Goal: Task Accomplishment & Management: Use online tool/utility

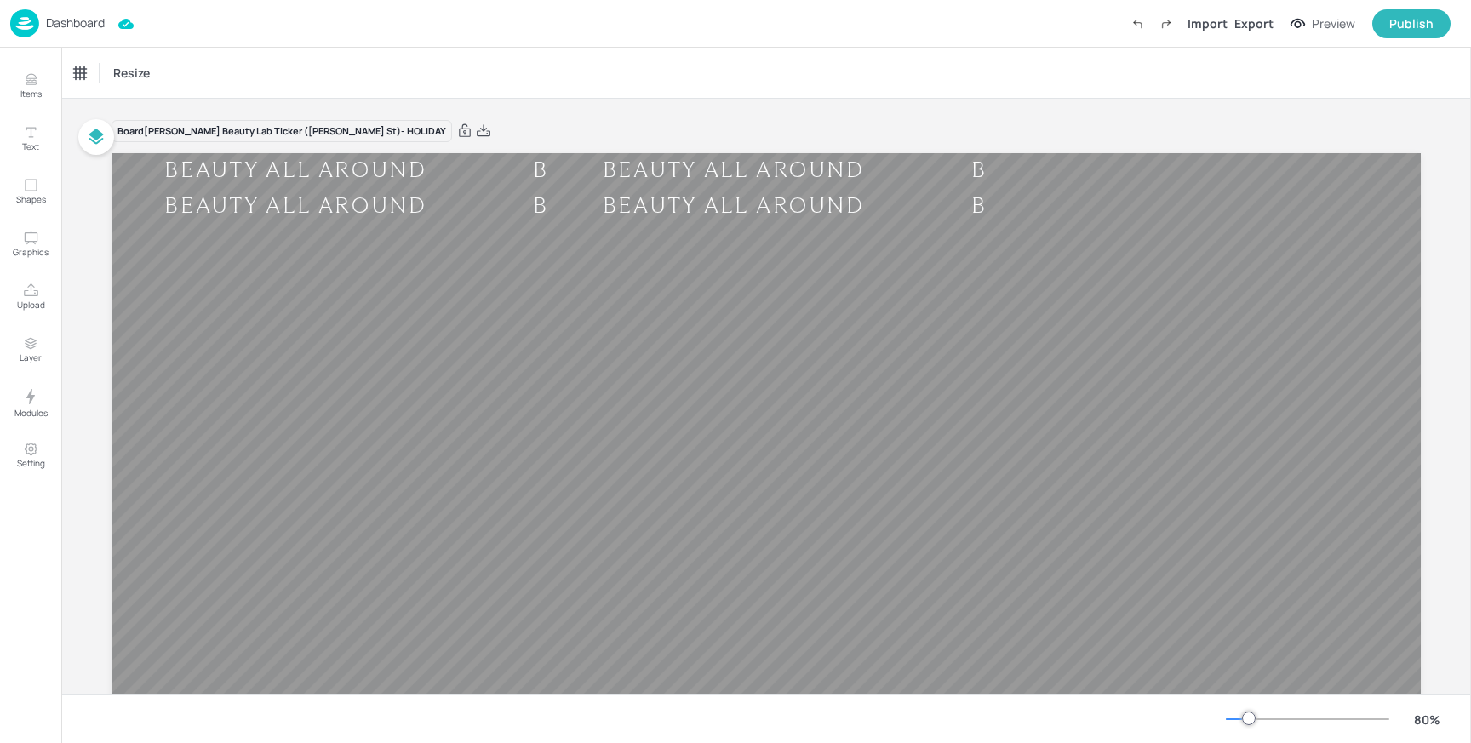
click at [74, 17] on p "Dashboard" at bounding box center [75, 23] width 59 height 12
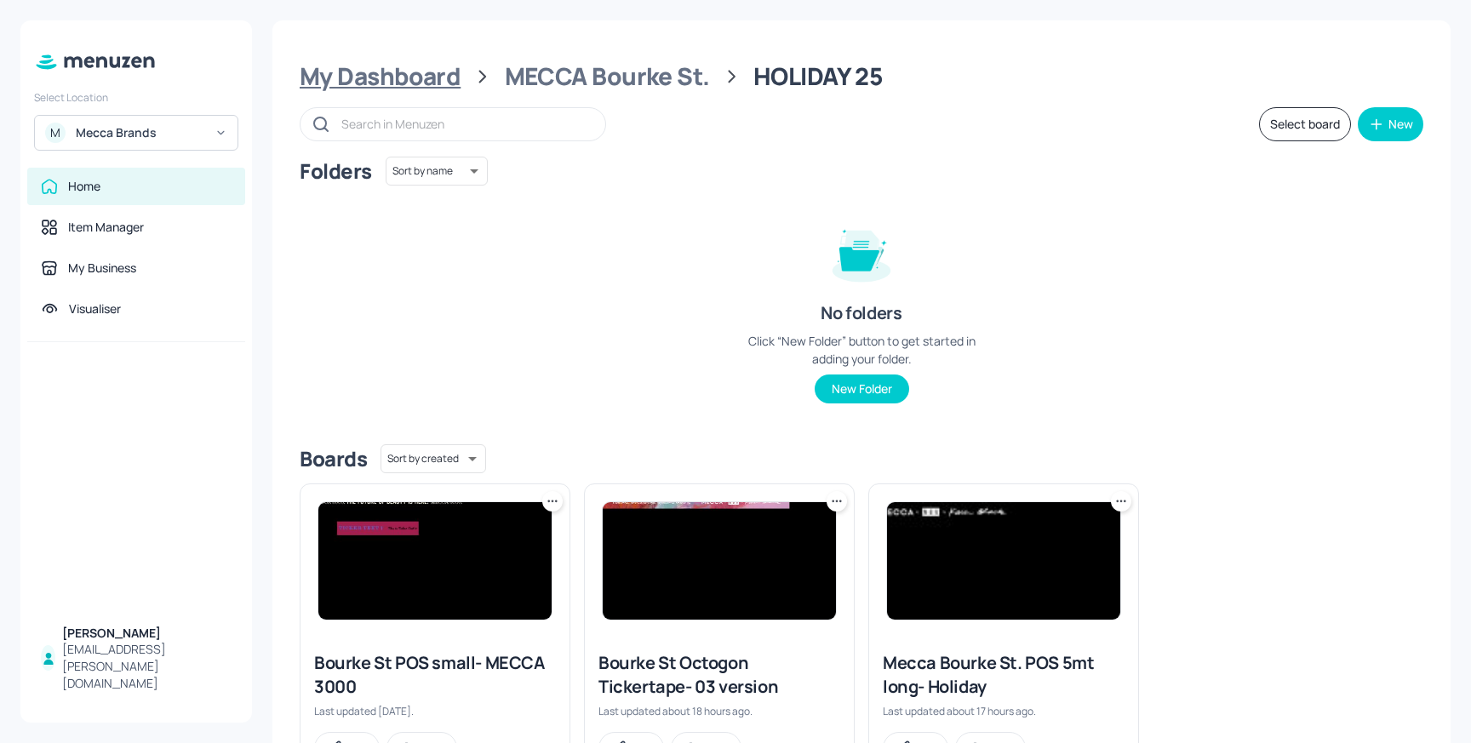
click at [415, 73] on div "My Dashboard" at bounding box center [380, 76] width 161 height 31
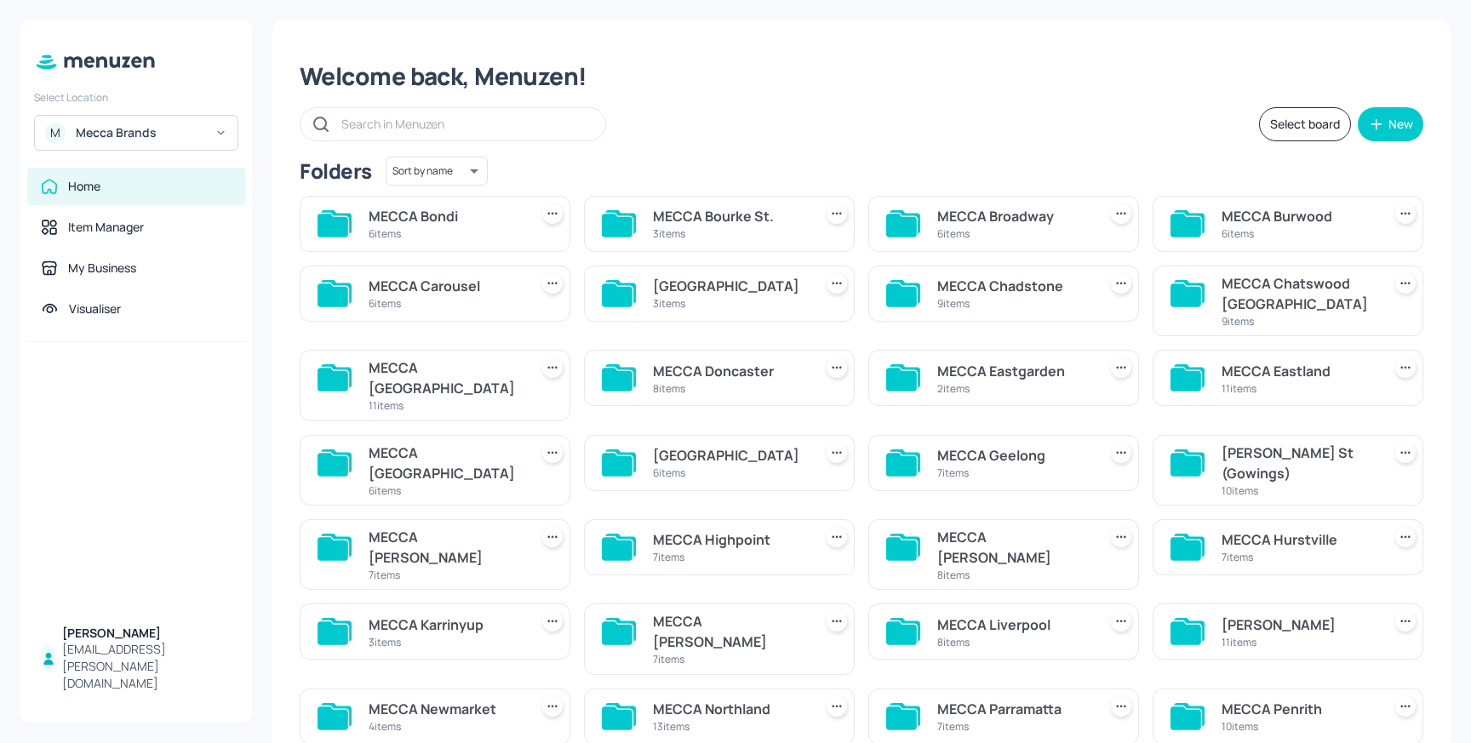
click at [1269, 529] on div "MECCA Hurstville" at bounding box center [1297, 539] width 153 height 20
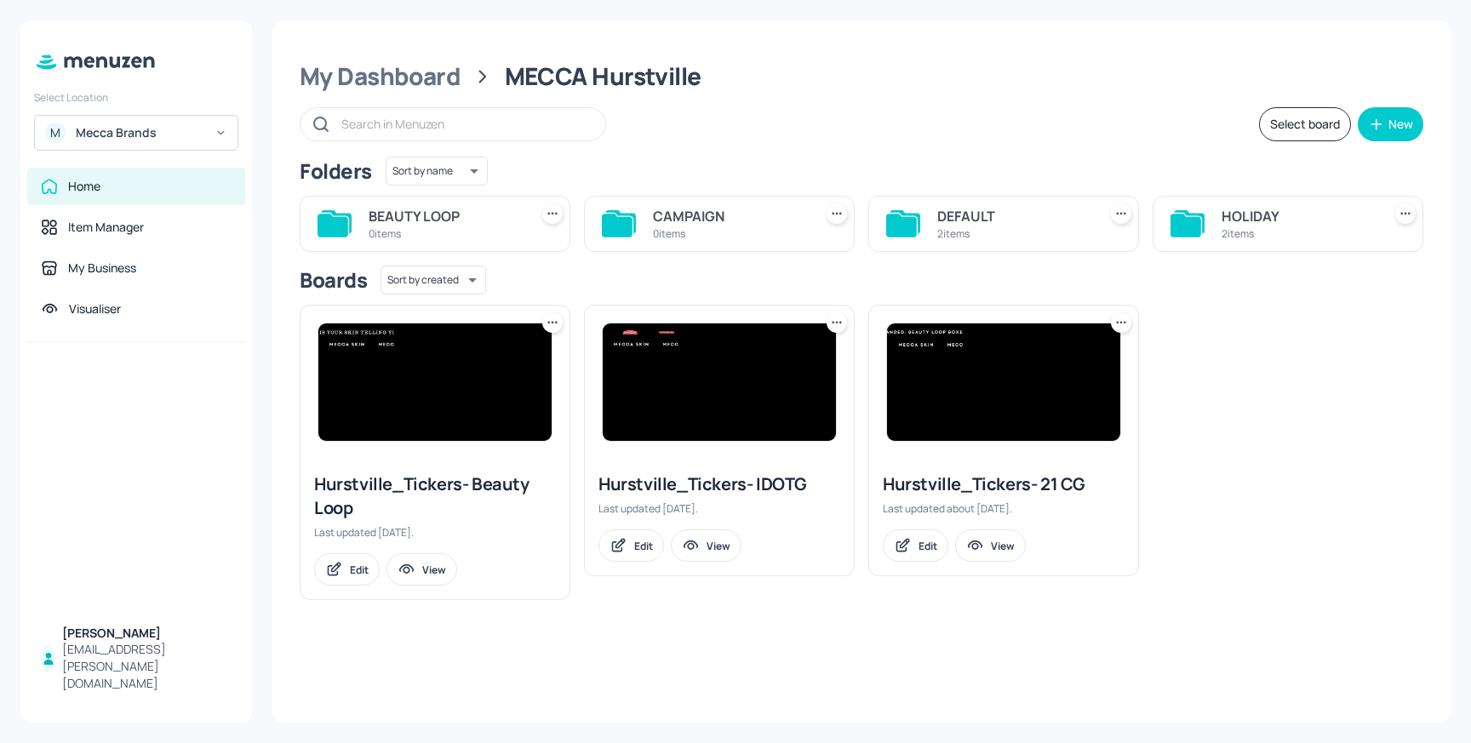
click at [1288, 221] on div "HOLIDAY" at bounding box center [1297, 216] width 153 height 20
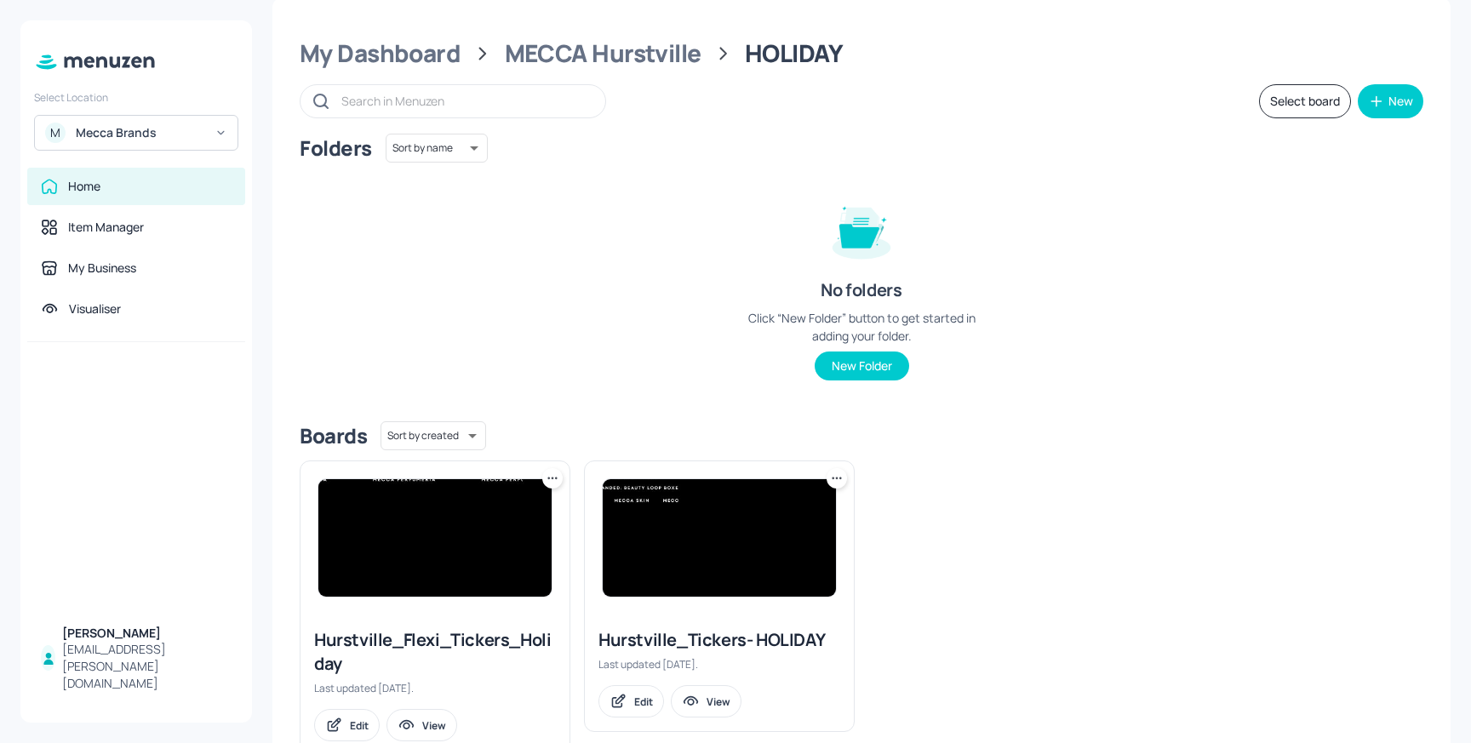
scroll to position [72, 0]
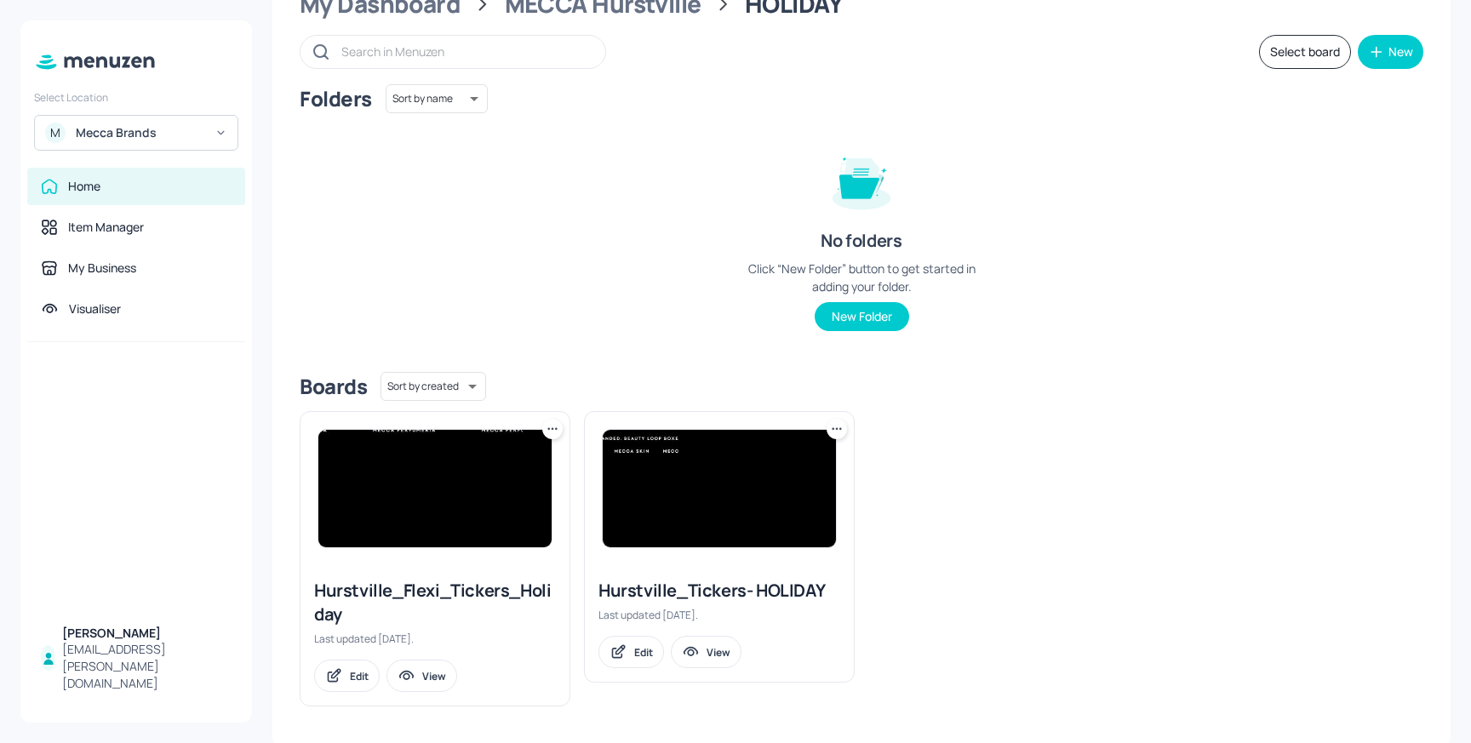
click at [457, 463] on img at bounding box center [434, 488] width 233 height 117
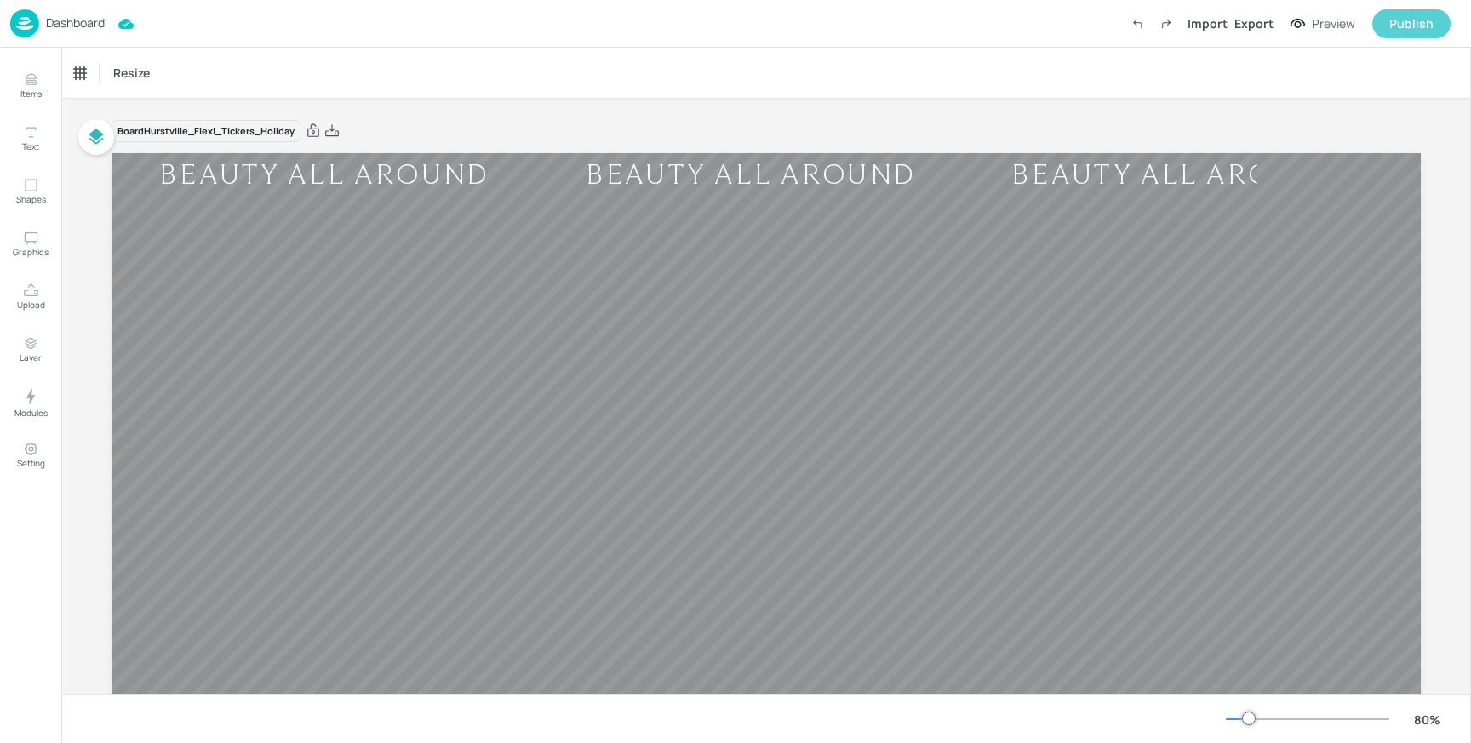
click at [1414, 24] on div "Publish" at bounding box center [1411, 23] width 44 height 19
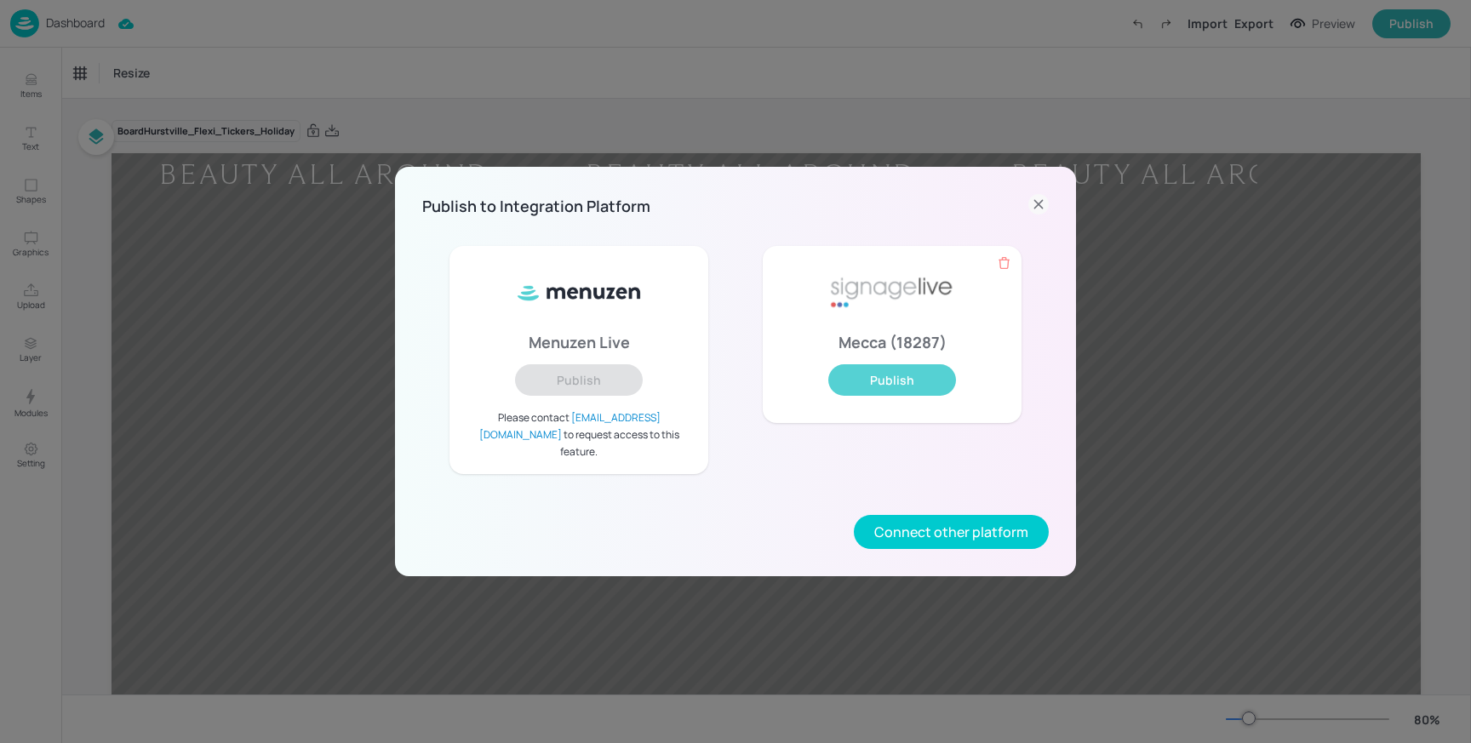
click at [912, 375] on button "Publish" at bounding box center [892, 379] width 128 height 31
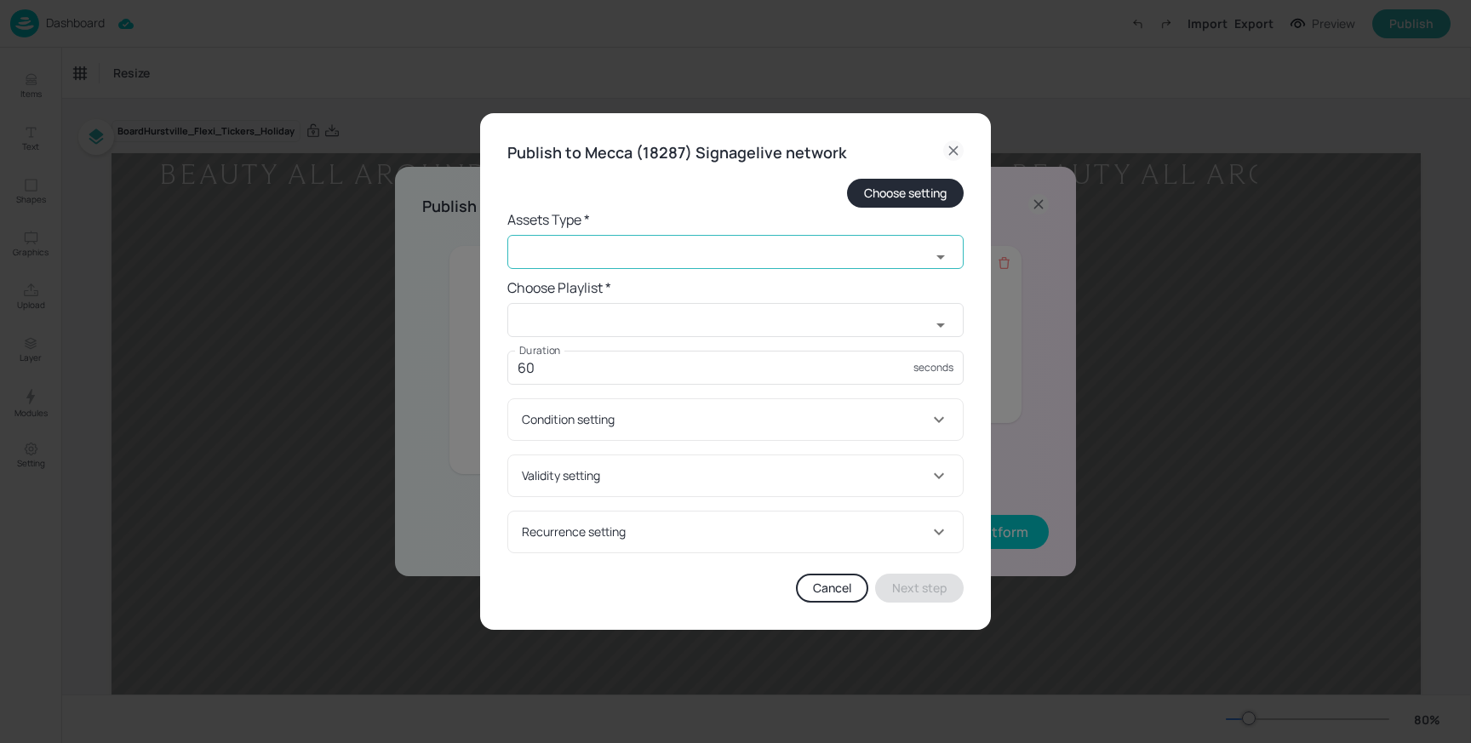
drag, startPoint x: 602, startPoint y: 239, endPoint x: 595, endPoint y: 251, distance: 13.7
click at [602, 239] on input "text" at bounding box center [718, 252] width 423 height 34
click at [581, 289] on li "widget" at bounding box center [735, 290] width 456 height 28
type input "widget"
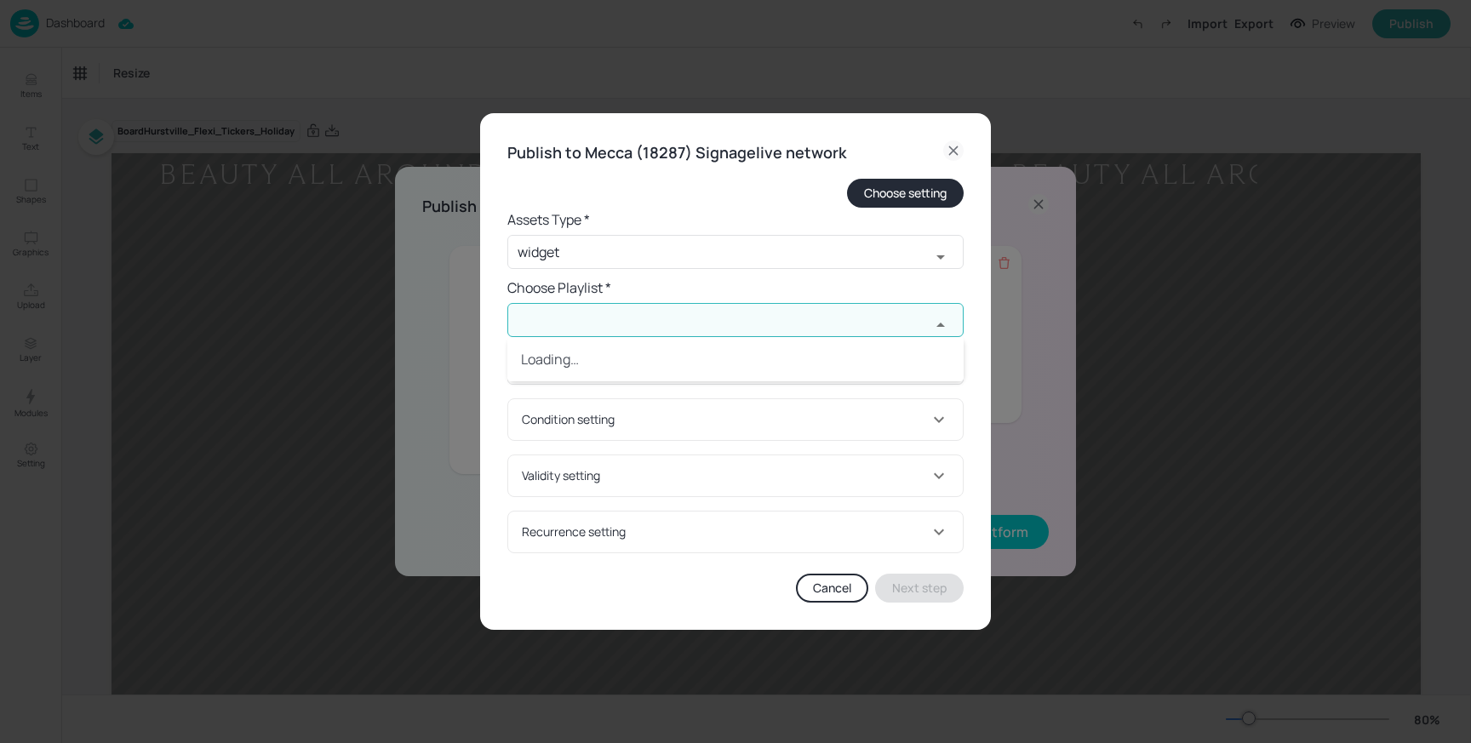
click at [610, 303] on input "text" at bounding box center [718, 320] width 423 height 34
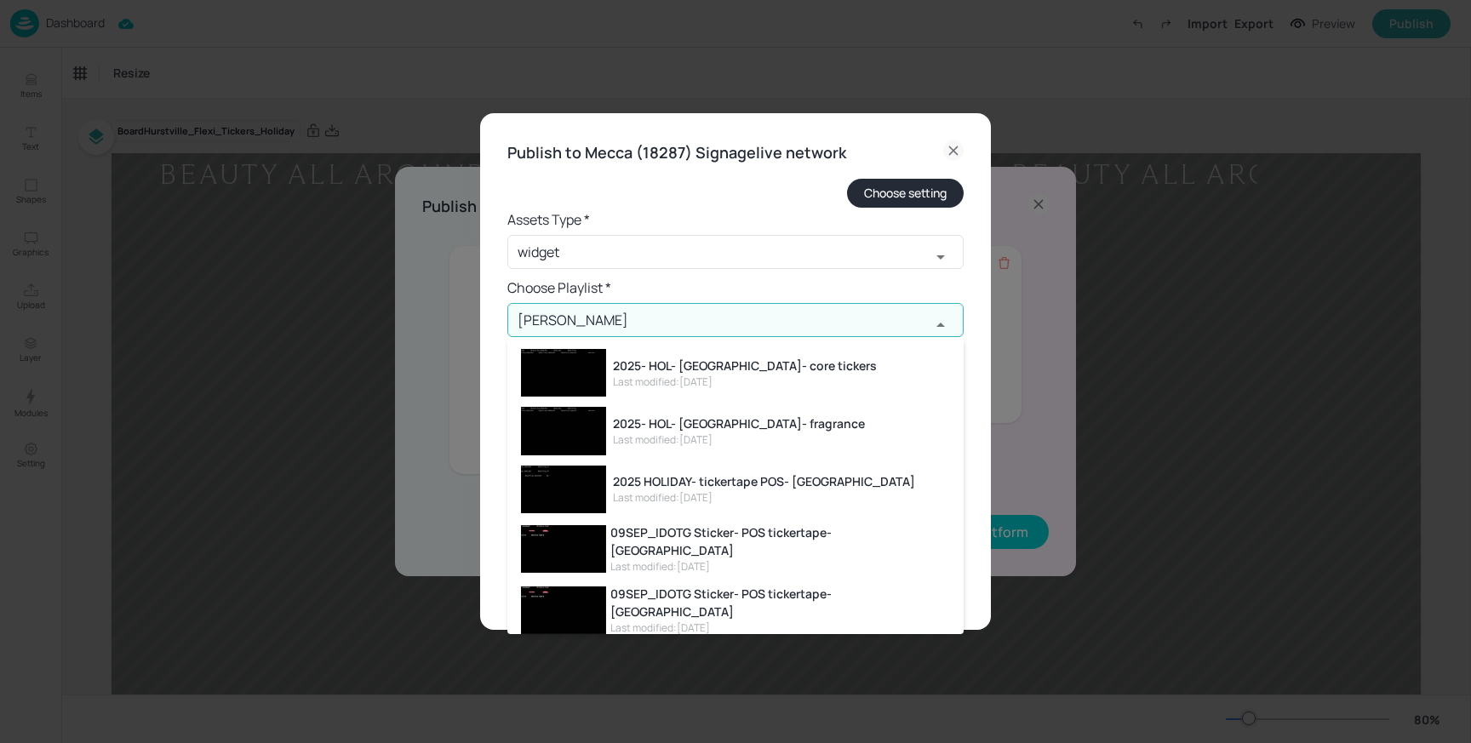
click at [686, 425] on div "2025- HOL- [GEOGRAPHIC_DATA]- fragrance" at bounding box center [739, 424] width 252 height 18
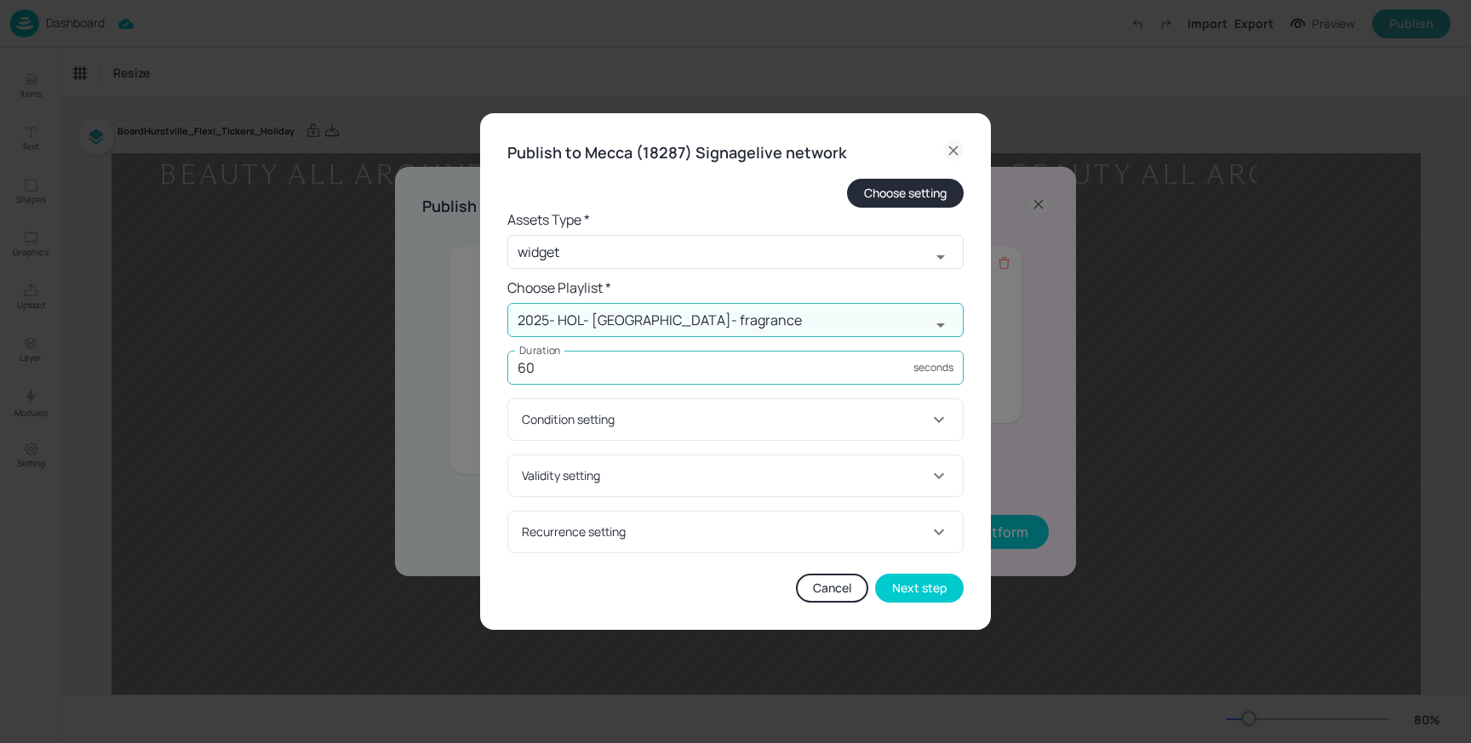
type input "2025- HOL- [GEOGRAPHIC_DATA]- fragrance"
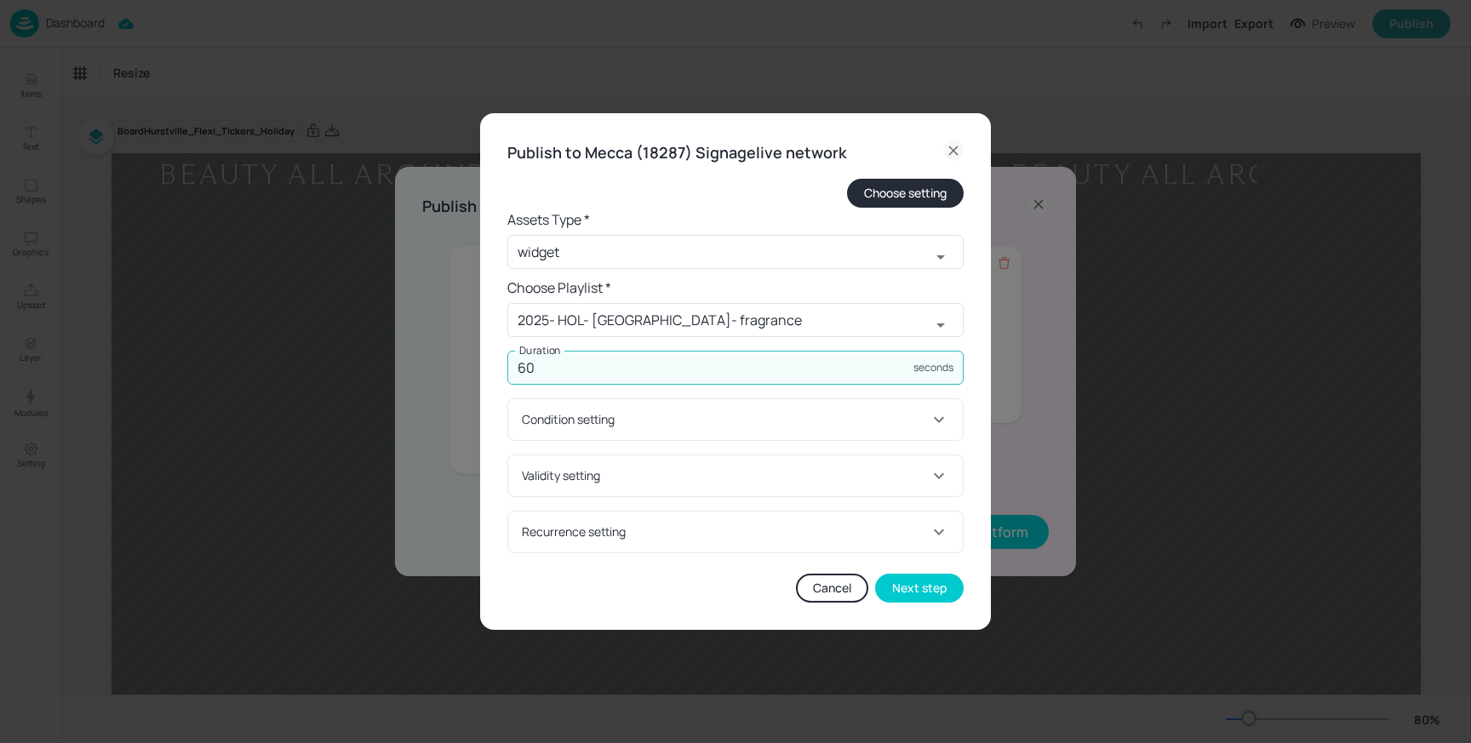
click at [645, 375] on input "60" at bounding box center [710, 368] width 406 height 34
type input "6000"
click at [924, 586] on button "Next step" at bounding box center [919, 588] width 89 height 29
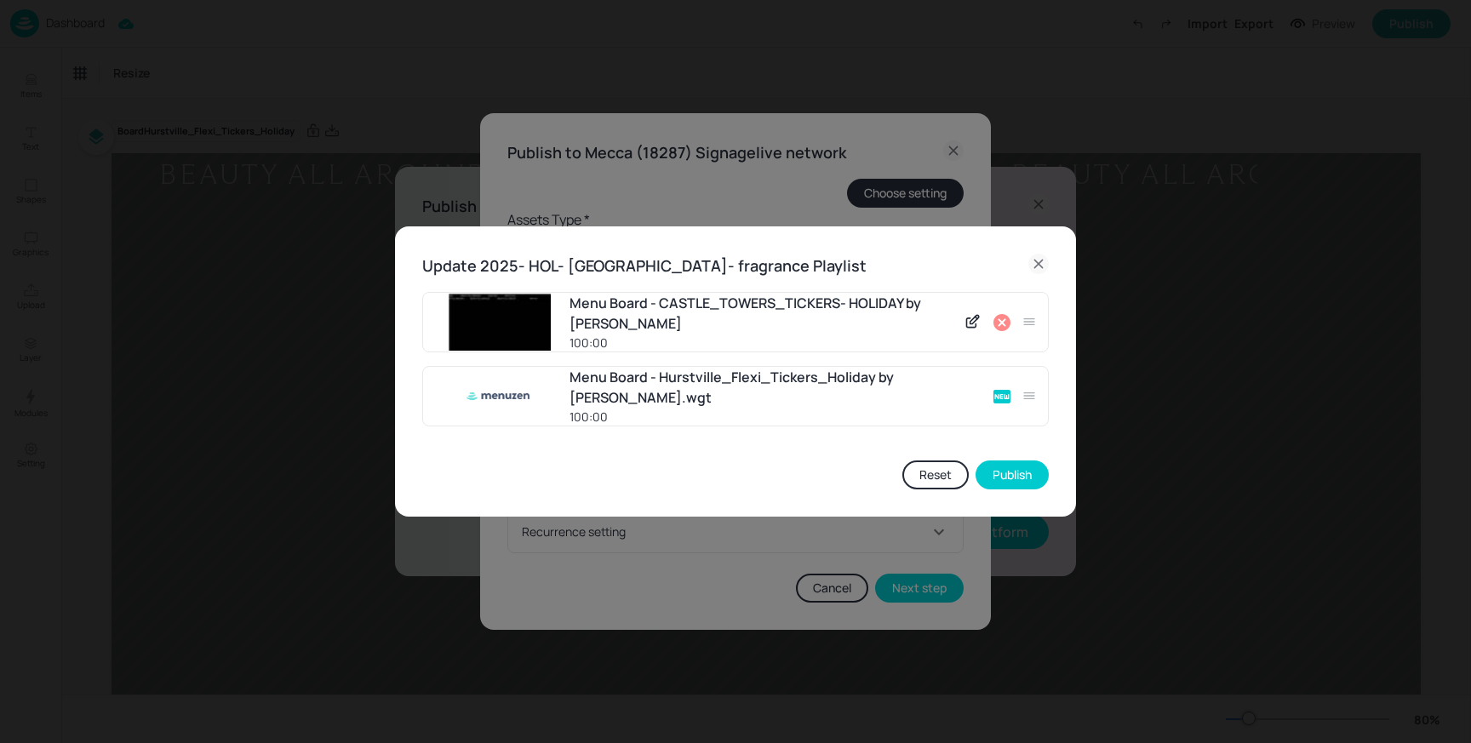
click at [1000, 325] on icon at bounding box center [1002, 322] width 20 height 20
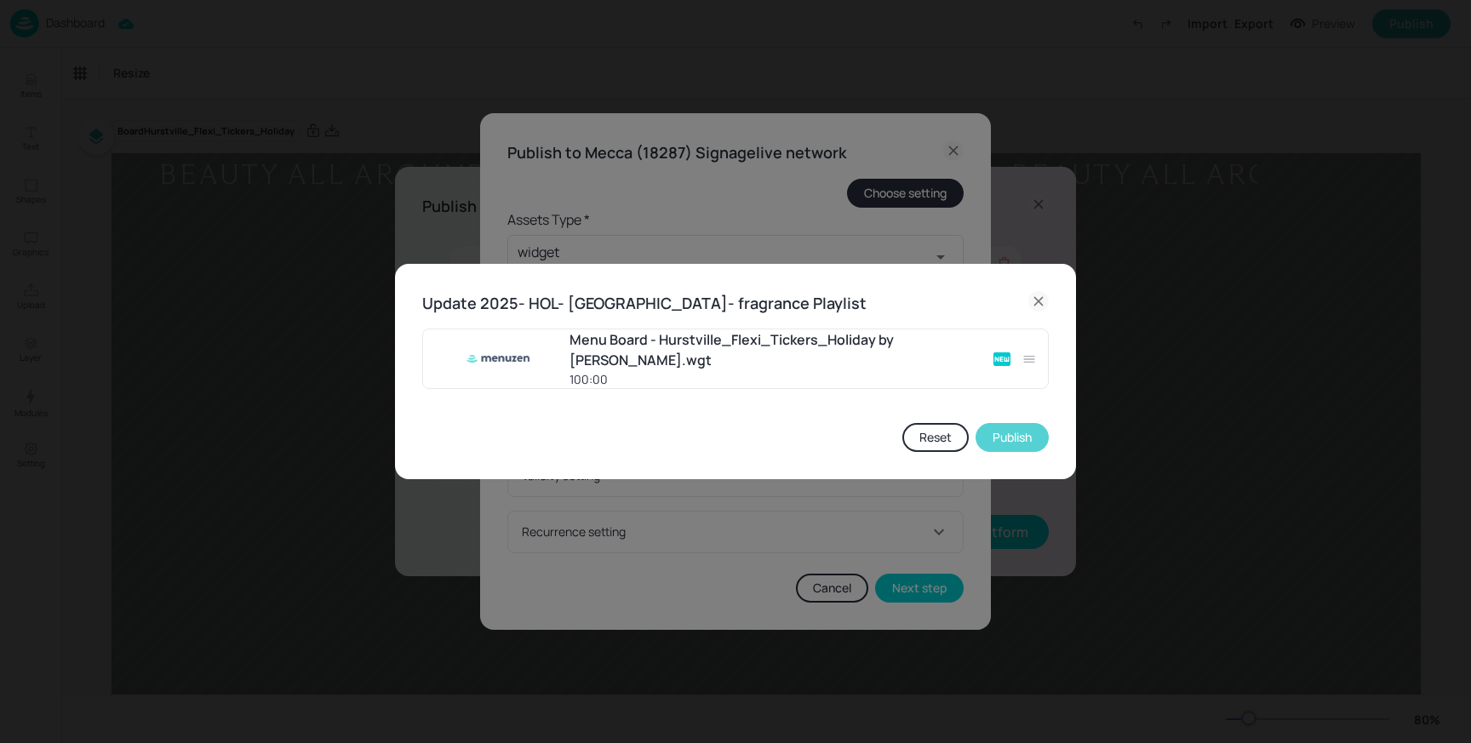
click at [1003, 443] on button "Publish" at bounding box center [1011, 437] width 73 height 29
